Goal: Task Accomplishment & Management: Manage account settings

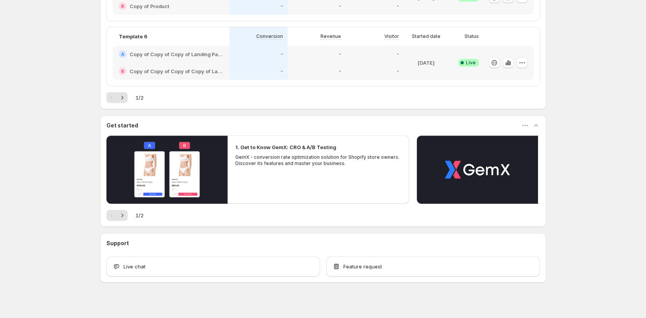
scroll to position [508, 0]
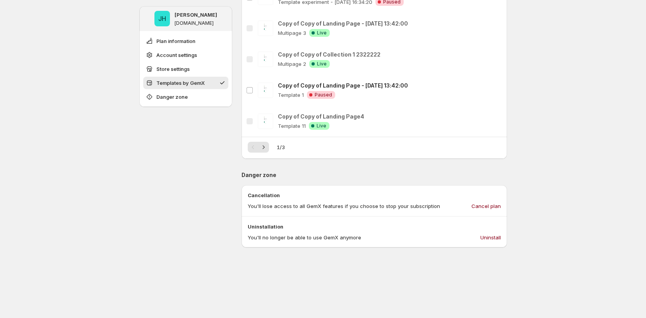
scroll to position [508, 0]
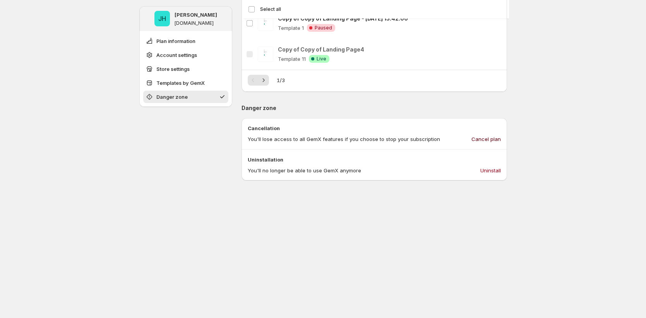
click at [491, 141] on span "Cancel plan" at bounding box center [485, 139] width 29 height 8
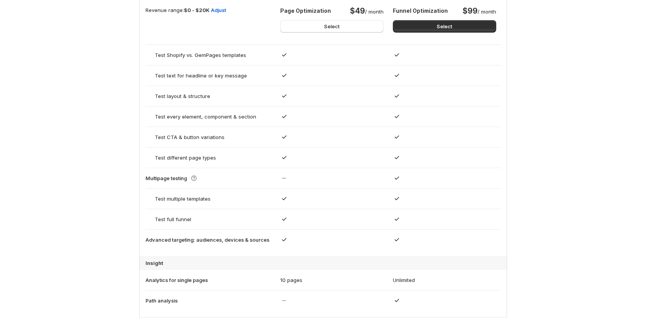
scroll to position [342, 0]
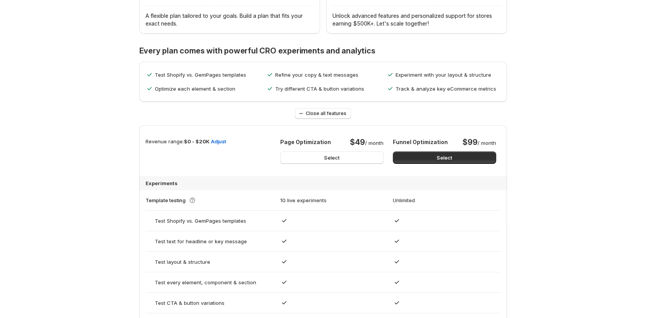
click at [567, 220] on div "Stay optimized with GemX as your store scales Pay as you grow — based on your a…" at bounding box center [322, 163] width 627 height 1010
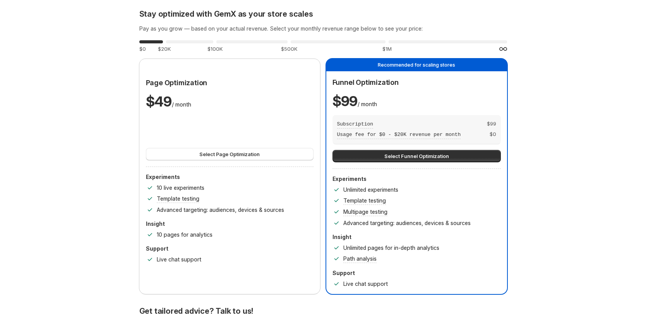
scroll to position [0, 0]
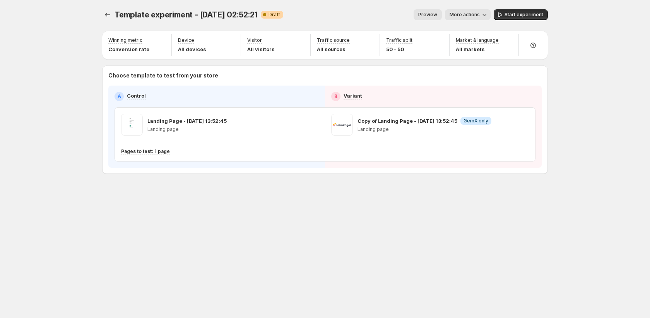
click at [236, 190] on div "Template experiment - [DATE] 02:52:21. This page is ready Template experiment -…" at bounding box center [325, 108] width 464 height 216
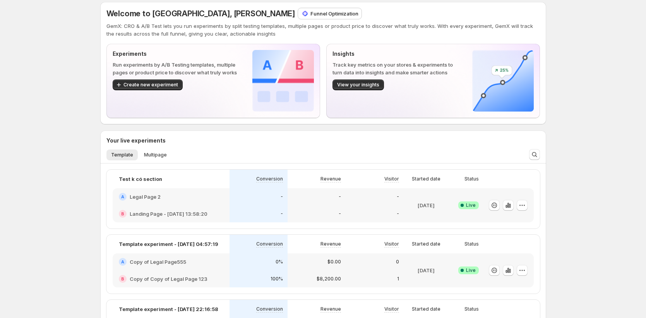
scroll to position [17, 0]
